Goal: Information Seeking & Learning: Find specific fact

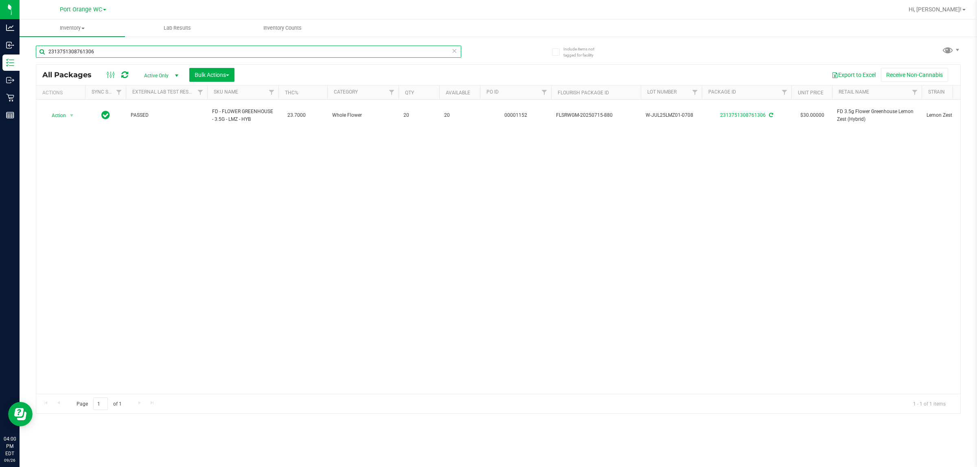
click at [243, 50] on input "2313751308761306" at bounding box center [248, 52] width 425 height 12
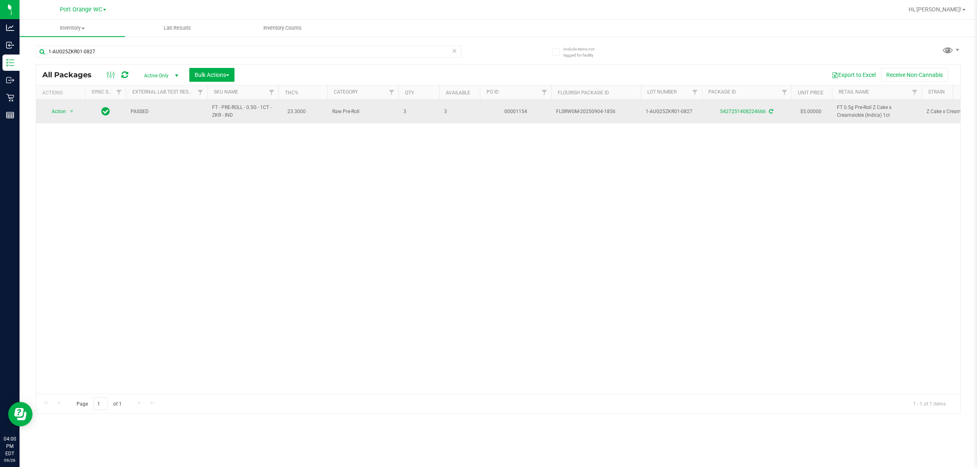
click at [236, 107] on span "FT - PRE-ROLL - 0.5G - 1CT - ZKR - IND" at bounding box center [242, 111] width 61 height 15
copy td "FT - PRE-ROLL - 0.5G - 1CT - ZKR - IND"
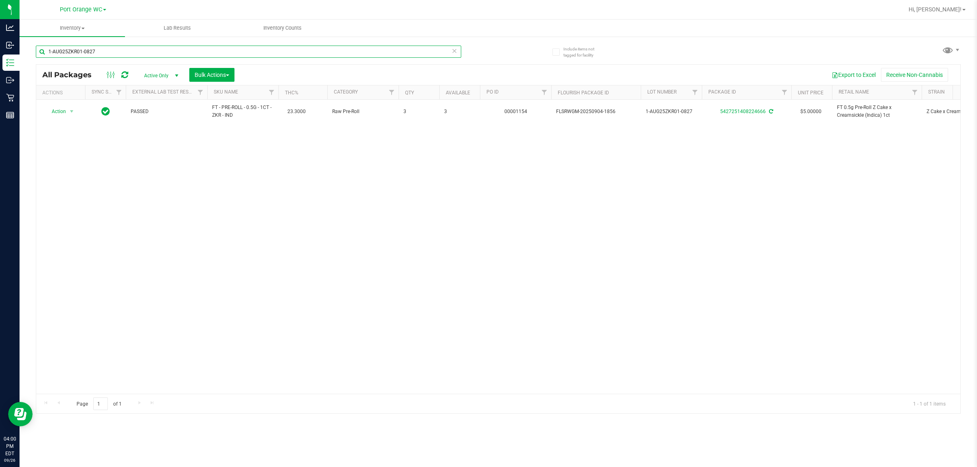
click at [223, 54] on input "1-AUG25ZKR01-0827" at bounding box center [248, 52] width 425 height 12
click at [225, 56] on input "1-AUG25ZKR01-0827" at bounding box center [248, 52] width 425 height 12
click at [228, 52] on input "1-AUG25ZKR01-0827" at bounding box center [248, 52] width 425 height 12
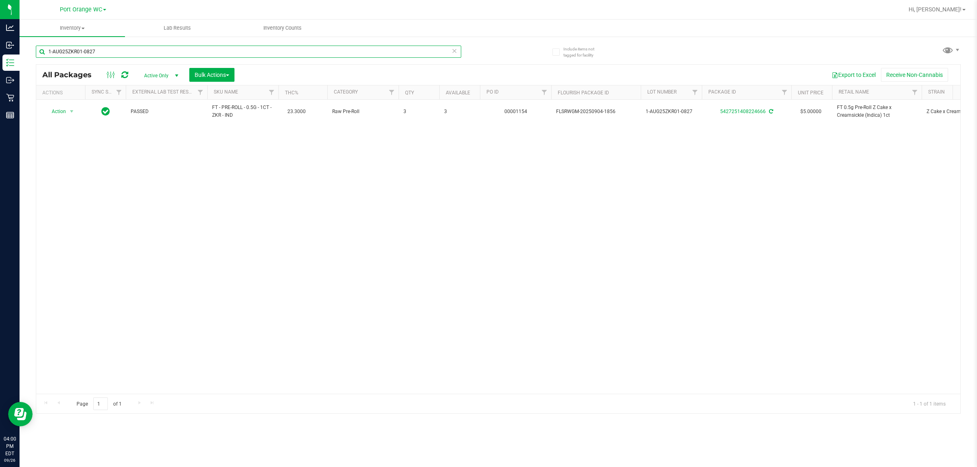
paste input "FT - PRE-ROLL - 0.5G - 1CT - ZKR - IND"
type input "FT - PRE-ROLL - 0.5G - 1CT - ZKR - IND"
